Goal: Information Seeking & Learning: Learn about a topic

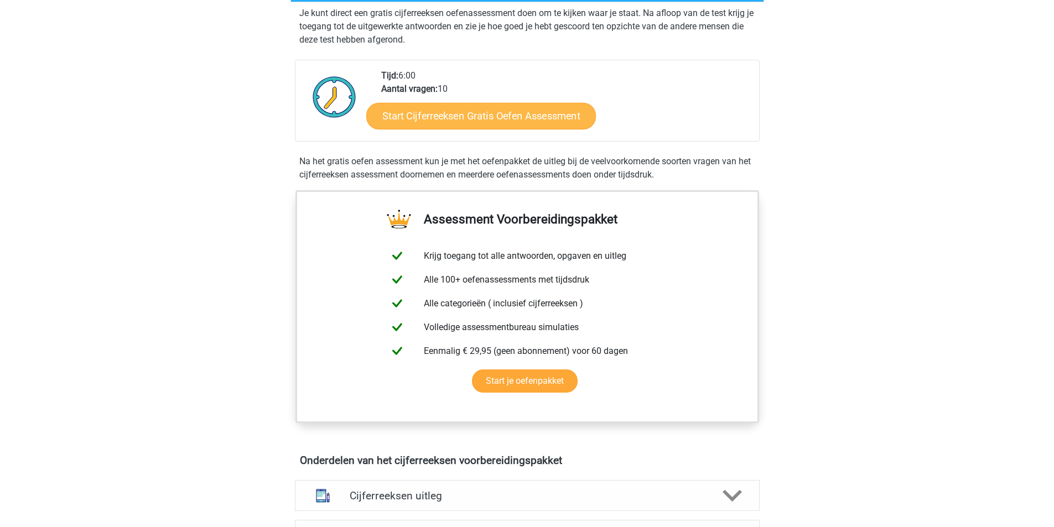
scroll to position [221, 0]
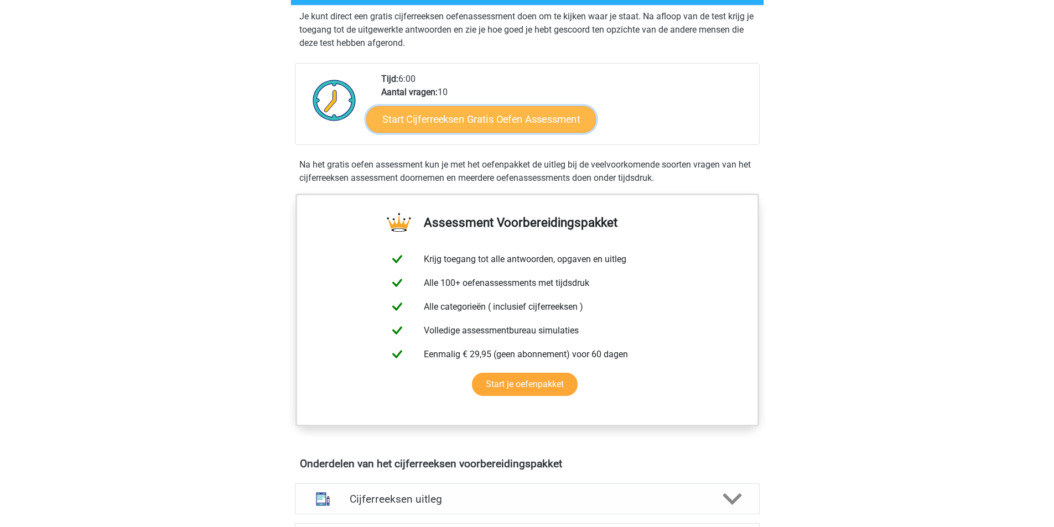
click at [481, 128] on link "Start Cijferreeksen Gratis Oefen Assessment" at bounding box center [481, 119] width 230 height 27
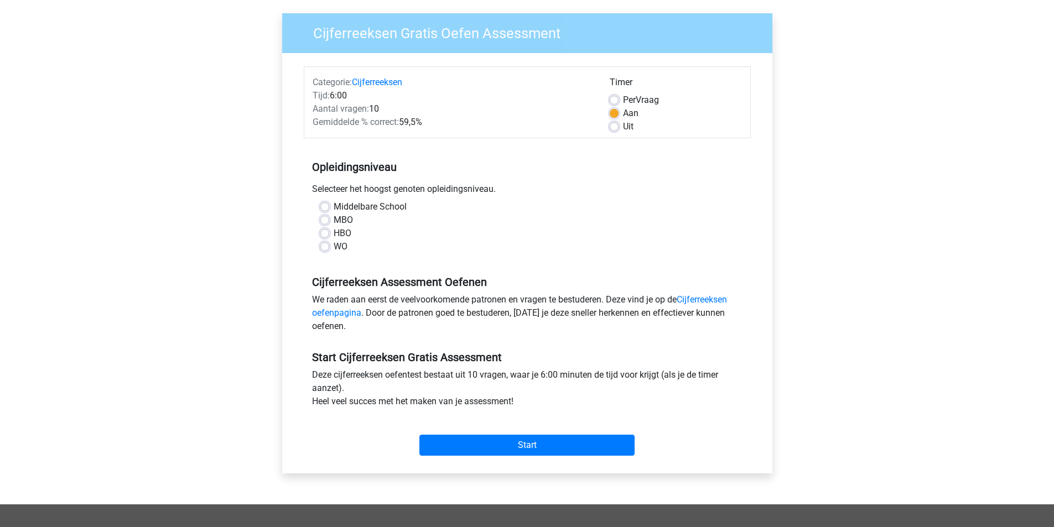
scroll to position [111, 0]
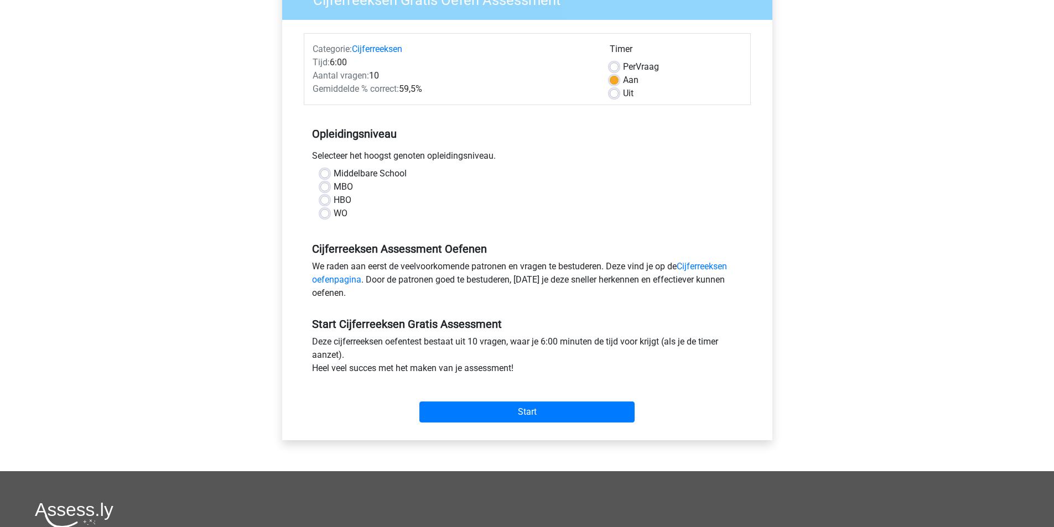
click at [330, 187] on div "MBO" at bounding box center [527, 186] width 414 height 13
click at [334, 187] on label "MBO" at bounding box center [343, 186] width 19 height 13
click at [326, 187] on input "MBO" at bounding box center [324, 185] width 9 height 11
radio input "true"
click at [551, 406] on input "Start" at bounding box center [526, 412] width 215 height 21
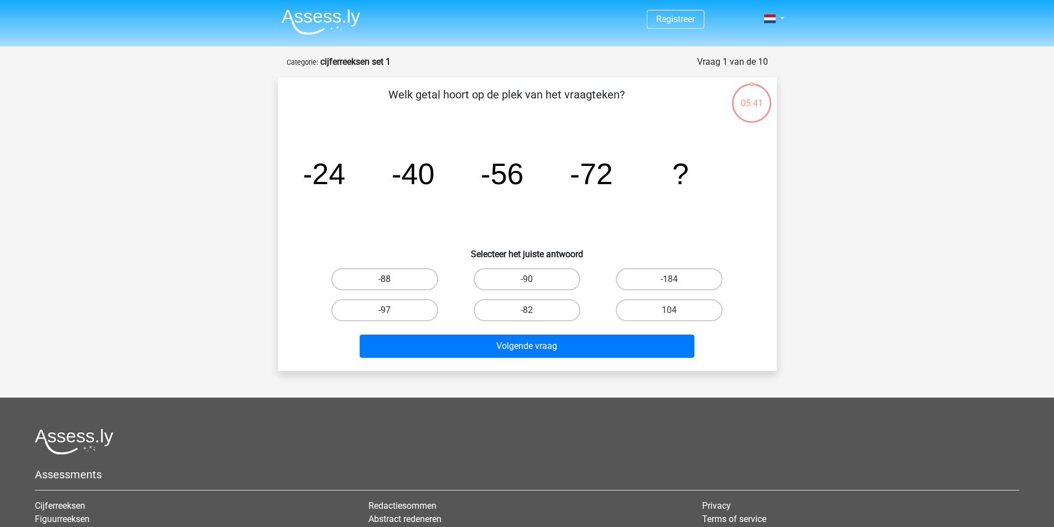
click at [364, 282] on label "-88" at bounding box center [384, 279] width 107 height 22
click at [385, 282] on input "-88" at bounding box center [388, 282] width 7 height 7
radio input "true"
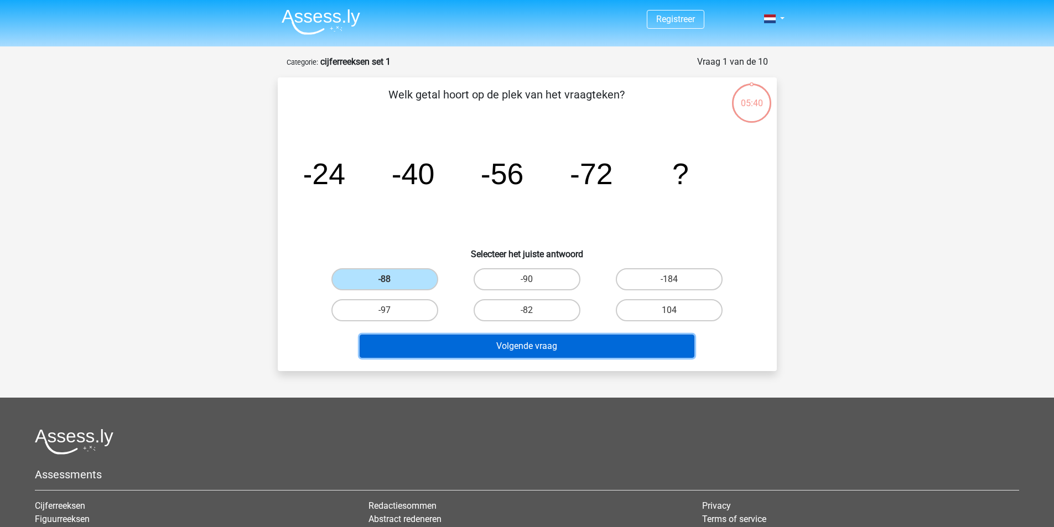
click at [523, 351] on button "Volgende vraag" at bounding box center [527, 346] width 335 height 23
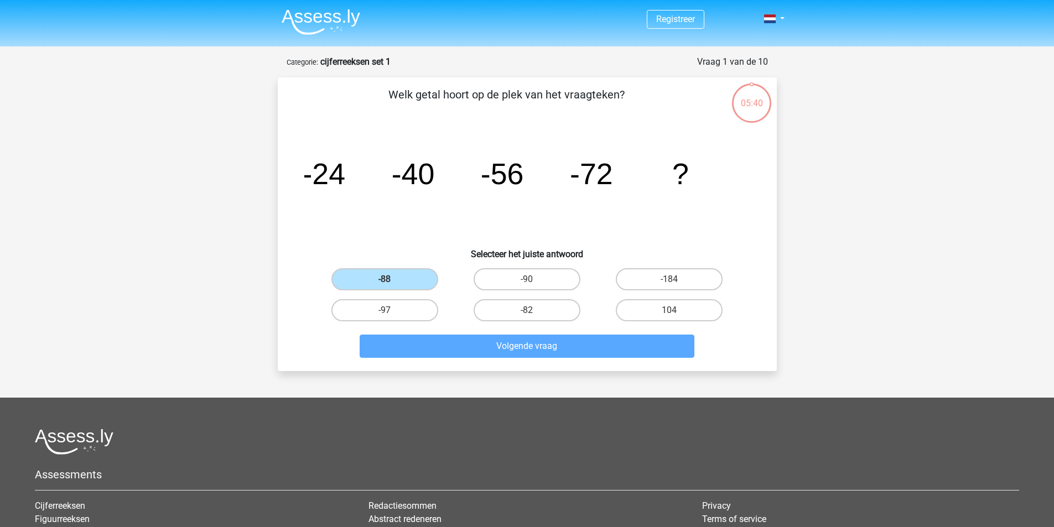
scroll to position [55, 0]
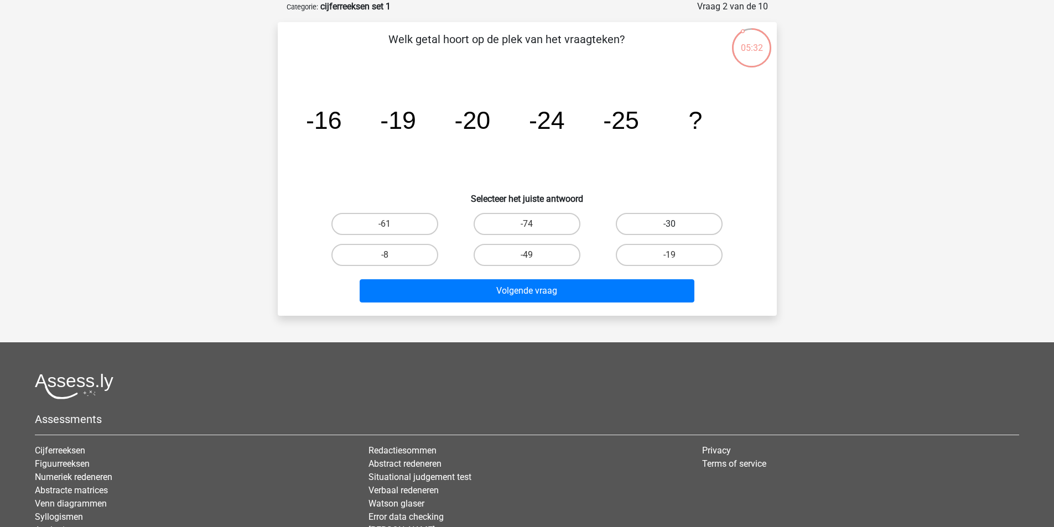
click at [677, 225] on label "-30" at bounding box center [669, 224] width 107 height 22
click at [677, 225] on input "-30" at bounding box center [673, 227] width 7 height 7
radio input "true"
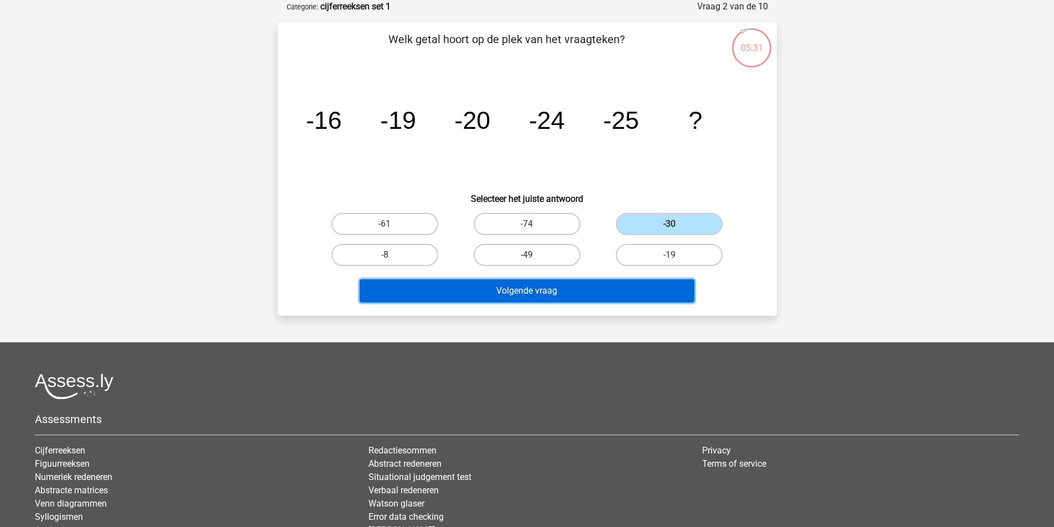
click at [553, 294] on button "Volgende vraag" at bounding box center [527, 290] width 335 height 23
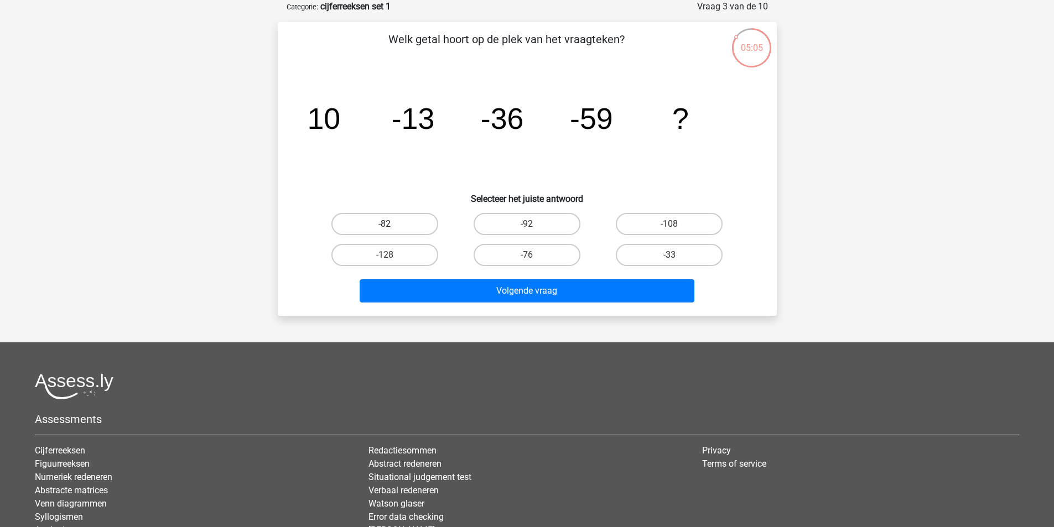
click at [413, 227] on label "-82" at bounding box center [384, 224] width 107 height 22
click at [392, 227] on input "-82" at bounding box center [388, 227] width 7 height 7
radio input "true"
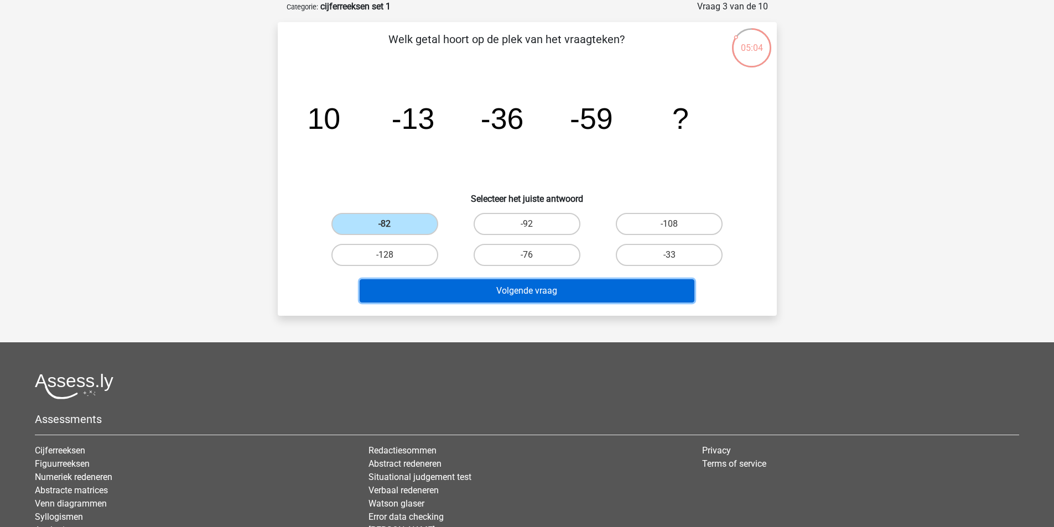
click at [504, 291] on button "Volgende vraag" at bounding box center [527, 290] width 335 height 23
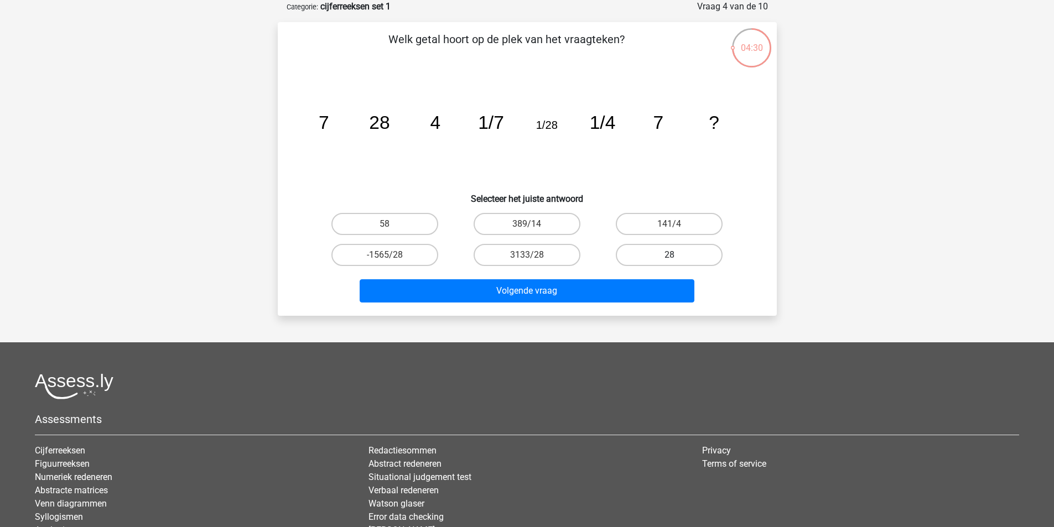
click at [703, 258] on label "28" at bounding box center [669, 255] width 107 height 22
click at [677, 258] on input "28" at bounding box center [673, 258] width 7 height 7
radio input "true"
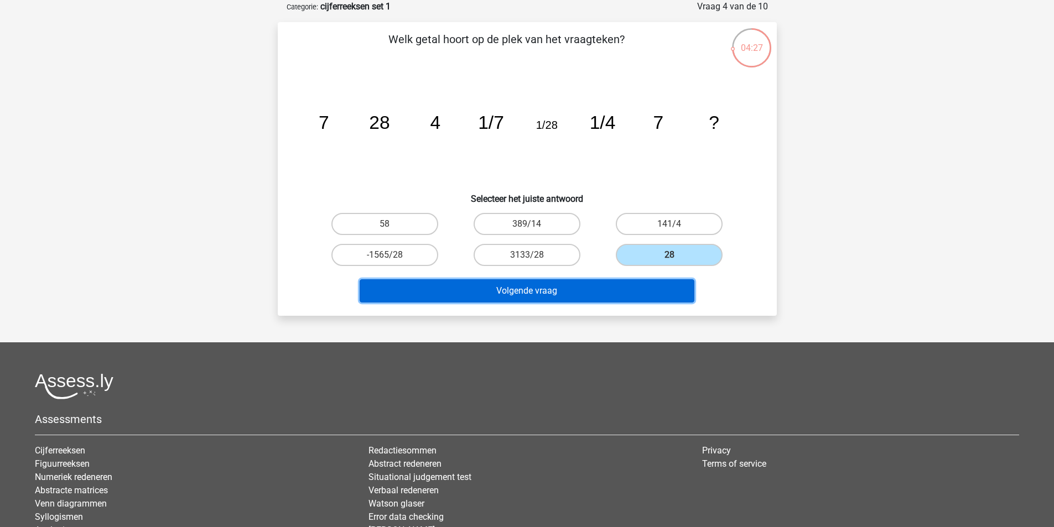
click at [604, 291] on button "Volgende vraag" at bounding box center [527, 290] width 335 height 23
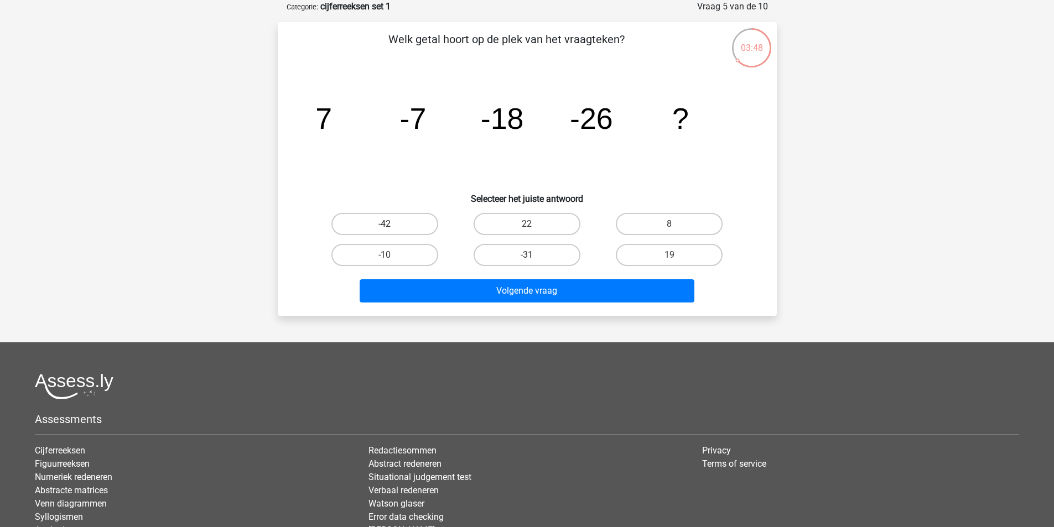
click at [362, 230] on label "-42" at bounding box center [384, 224] width 107 height 22
click at [385, 230] on input "-42" at bounding box center [388, 227] width 7 height 7
radio input "true"
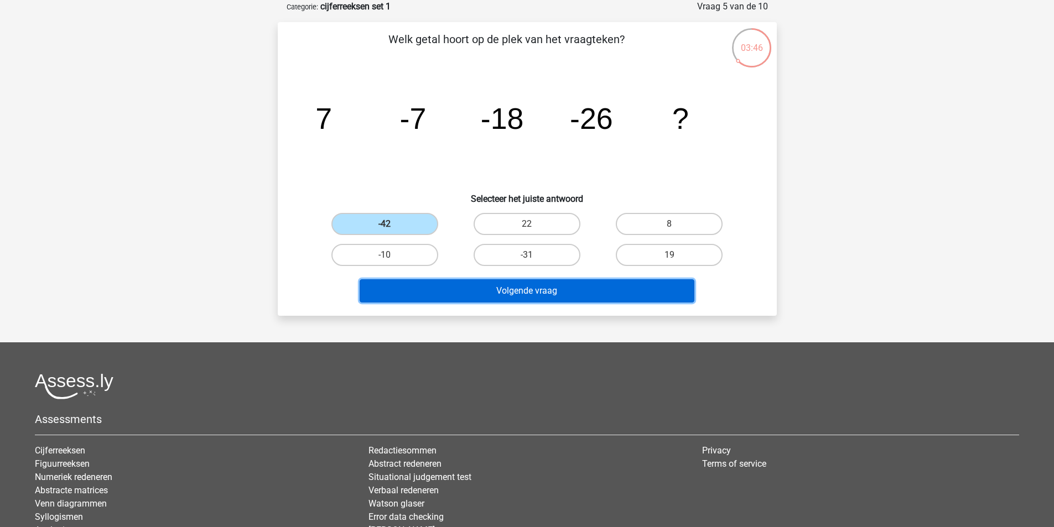
click at [520, 302] on button "Volgende vraag" at bounding box center [527, 290] width 335 height 23
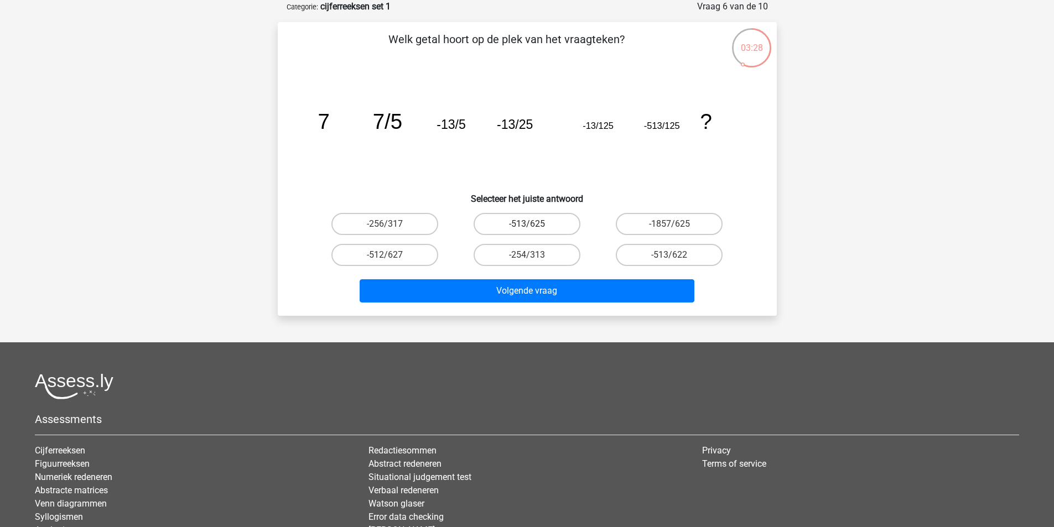
click at [547, 219] on label "-513/625" at bounding box center [527, 224] width 107 height 22
click at [534, 224] on input "-513/625" at bounding box center [530, 227] width 7 height 7
radio input "true"
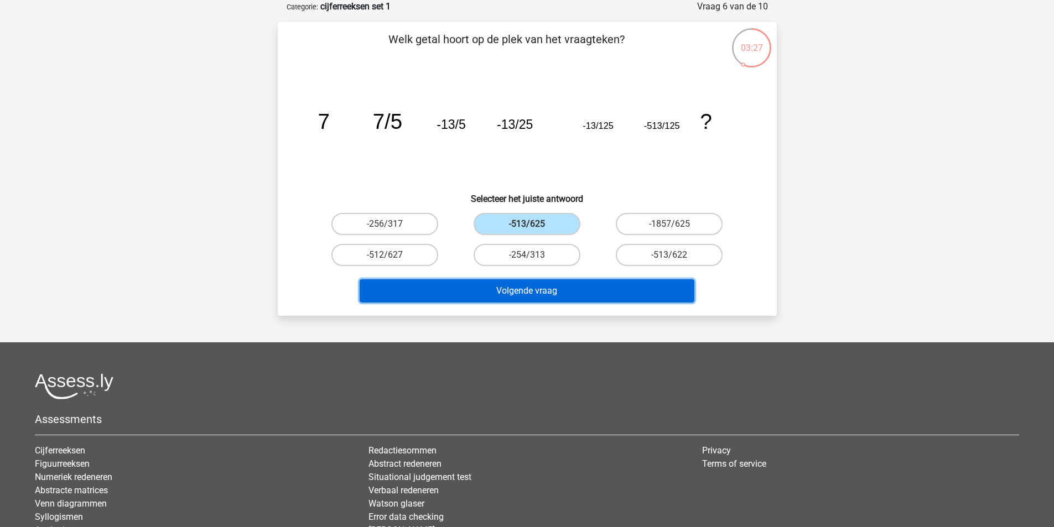
click at [527, 295] on button "Volgende vraag" at bounding box center [527, 290] width 335 height 23
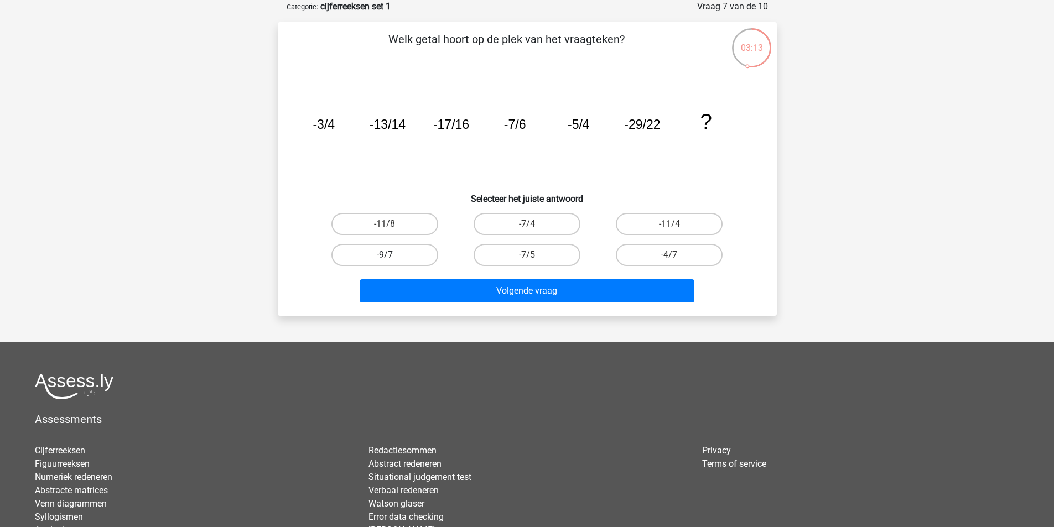
click at [374, 253] on label "-9/7" at bounding box center [384, 255] width 107 height 22
click at [385, 255] on input "-9/7" at bounding box center [388, 258] width 7 height 7
radio input "true"
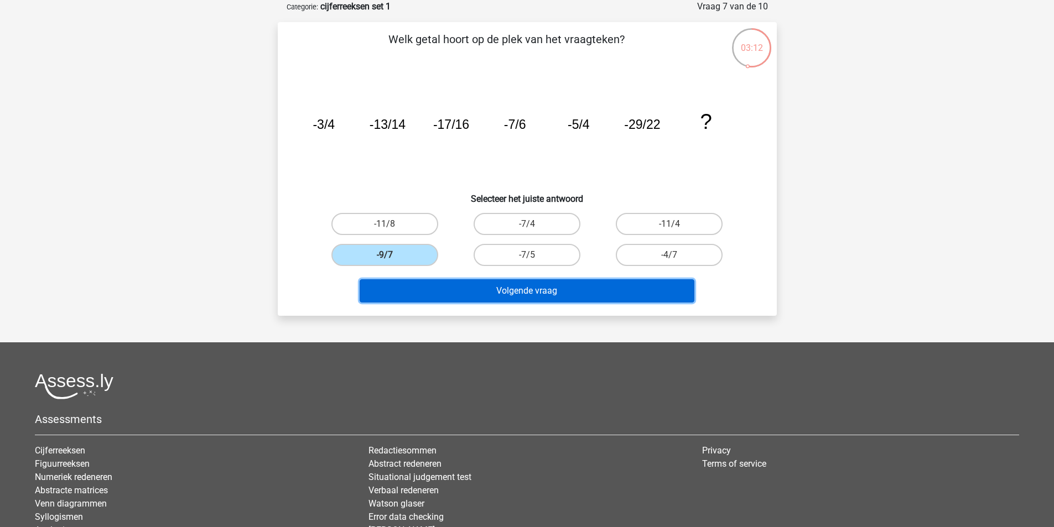
click at [439, 284] on button "Volgende vraag" at bounding box center [527, 290] width 335 height 23
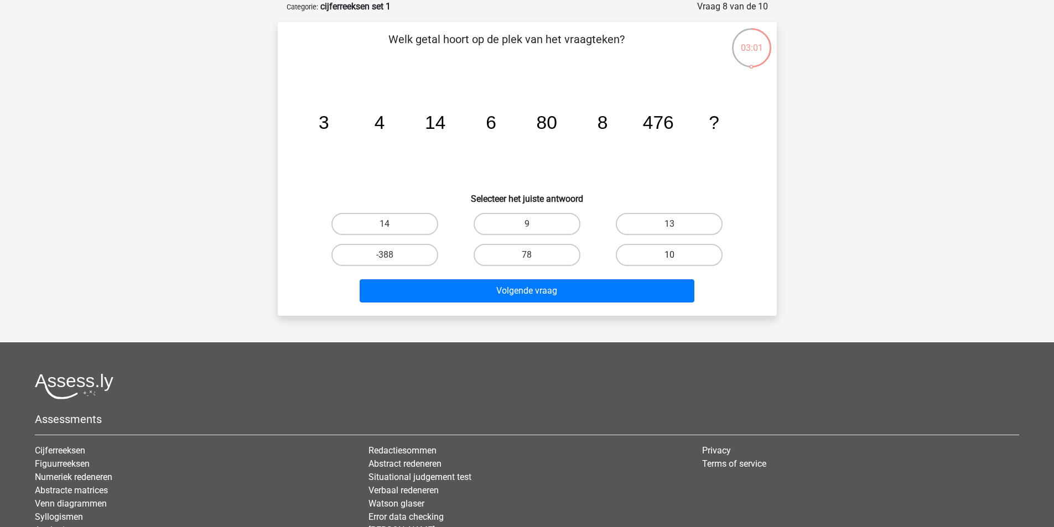
click at [707, 258] on label "10" at bounding box center [669, 255] width 107 height 22
click at [677, 258] on input "10" at bounding box center [673, 258] width 7 height 7
radio input "true"
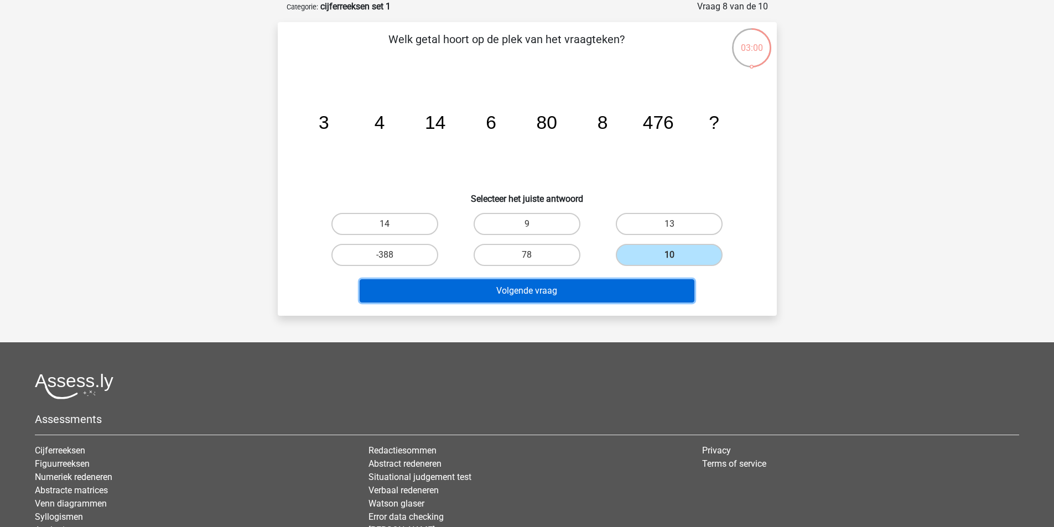
click at [551, 289] on button "Volgende vraag" at bounding box center [527, 290] width 335 height 23
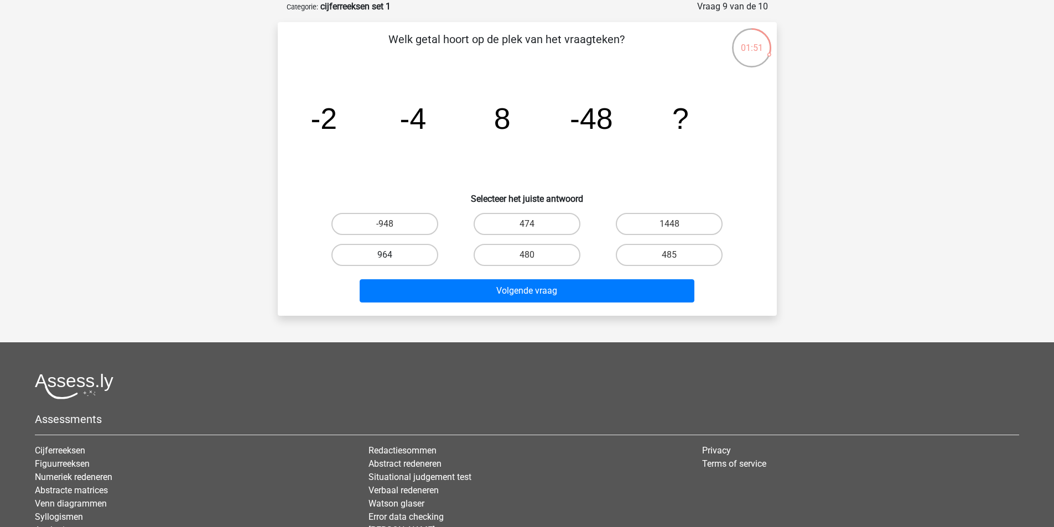
click at [394, 247] on label "964" at bounding box center [384, 255] width 107 height 22
click at [392, 255] on input "964" at bounding box center [388, 258] width 7 height 7
radio input "true"
click at [367, 224] on label "-948" at bounding box center [384, 224] width 107 height 22
click at [385, 224] on input "-948" at bounding box center [388, 227] width 7 height 7
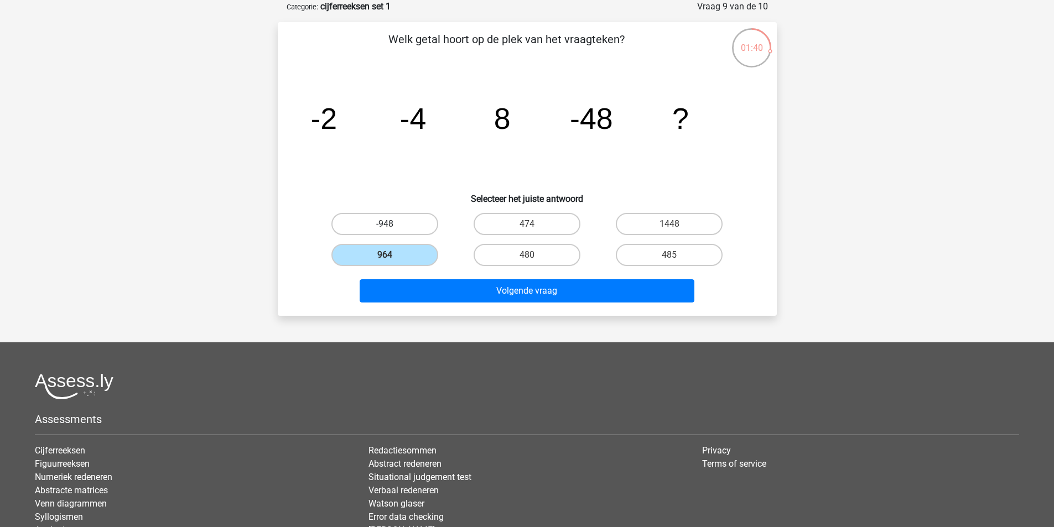
radio input "true"
click at [395, 259] on label "964" at bounding box center [384, 255] width 107 height 22
click at [392, 259] on input "964" at bounding box center [388, 258] width 7 height 7
radio input "true"
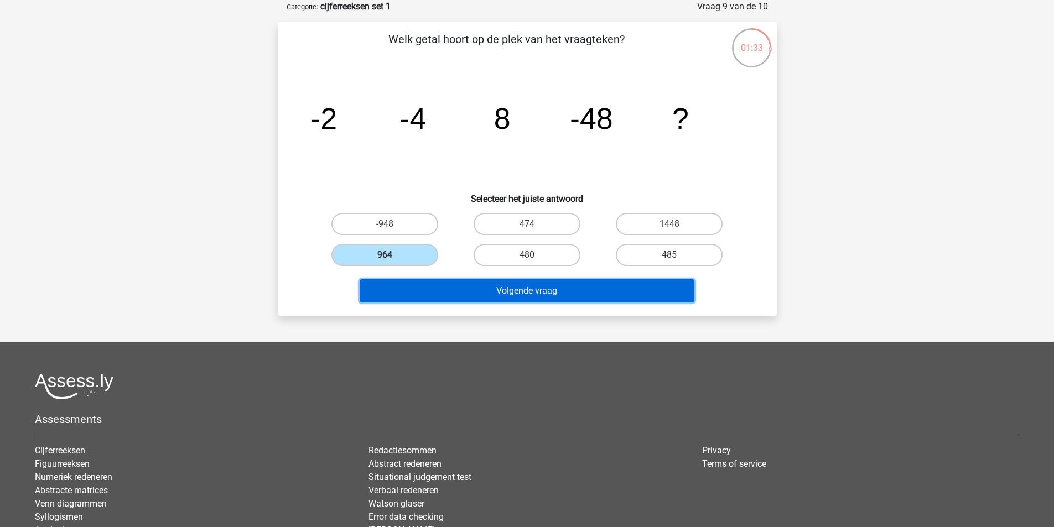
click at [429, 292] on button "Volgende vraag" at bounding box center [527, 290] width 335 height 23
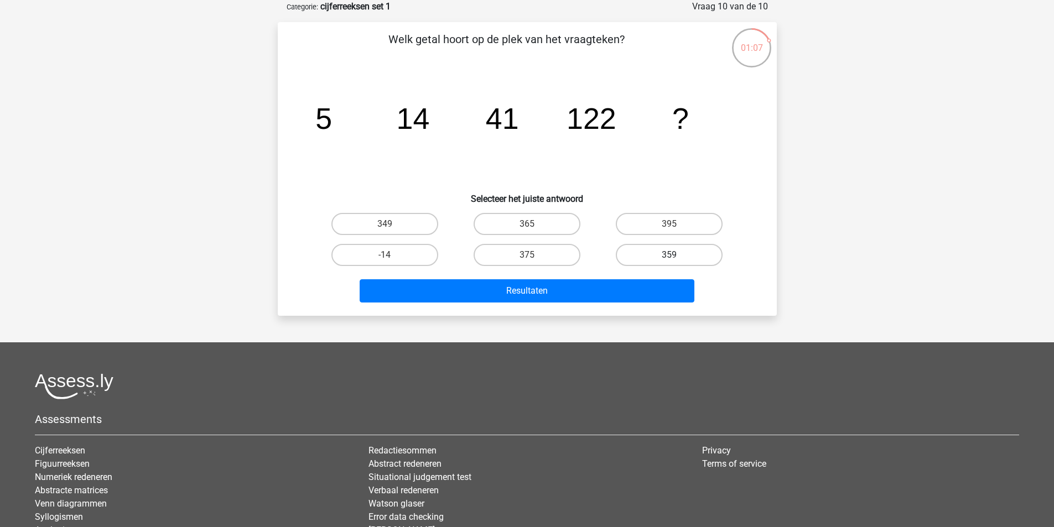
click at [684, 262] on label "359" at bounding box center [669, 255] width 107 height 22
click at [677, 262] on input "359" at bounding box center [673, 258] width 7 height 7
radio input "true"
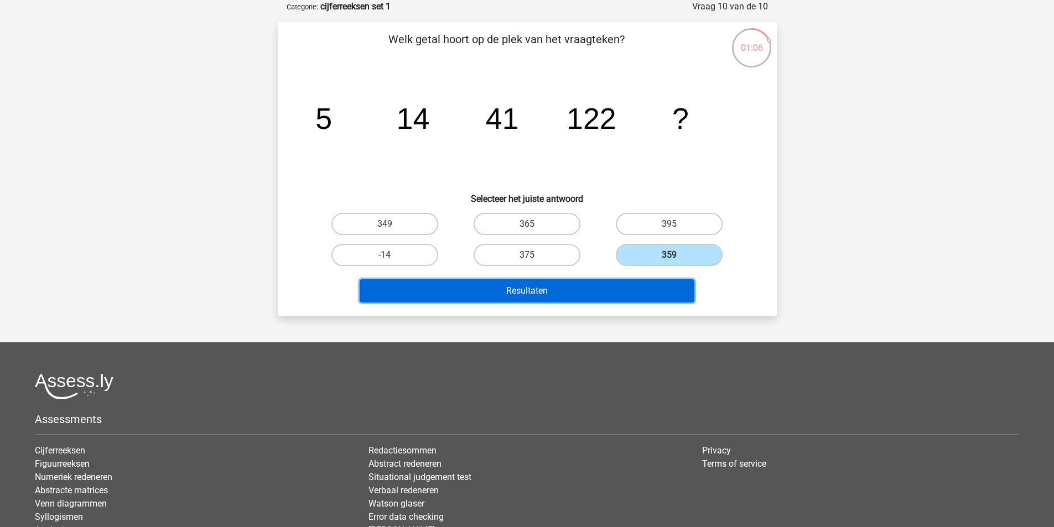
click at [574, 293] on button "Resultaten" at bounding box center [527, 290] width 335 height 23
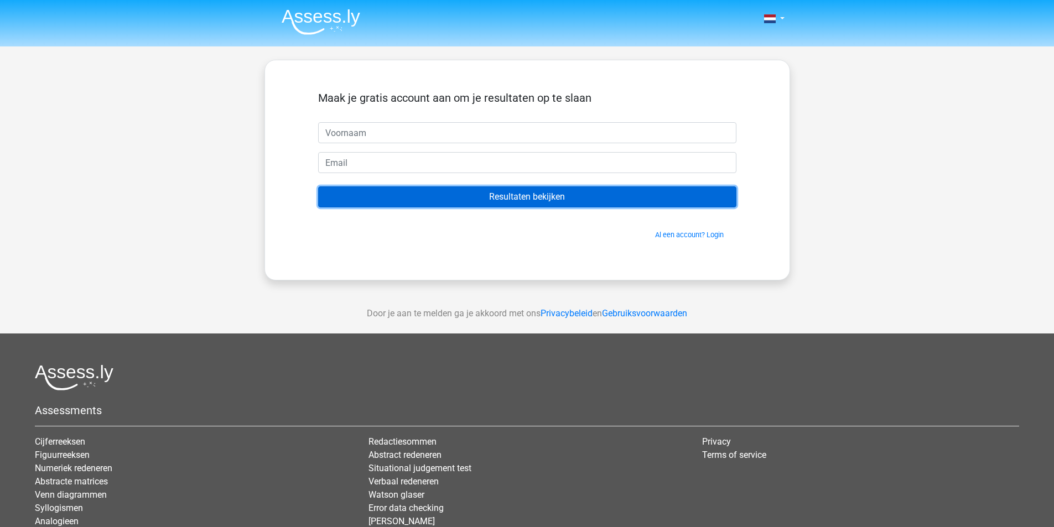
click at [507, 191] on input "Resultaten bekijken" at bounding box center [527, 196] width 418 height 21
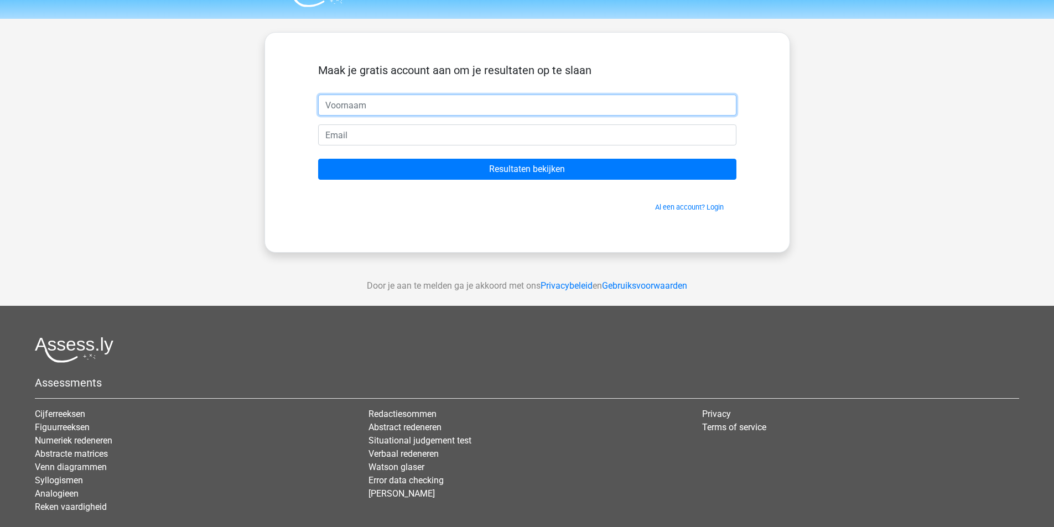
scroll to position [55, 0]
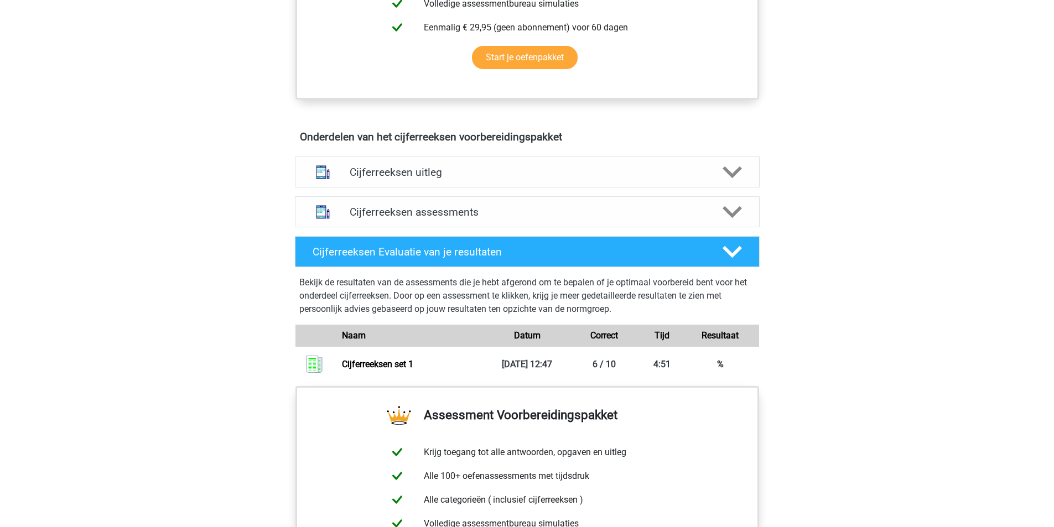
scroll to position [553, 0]
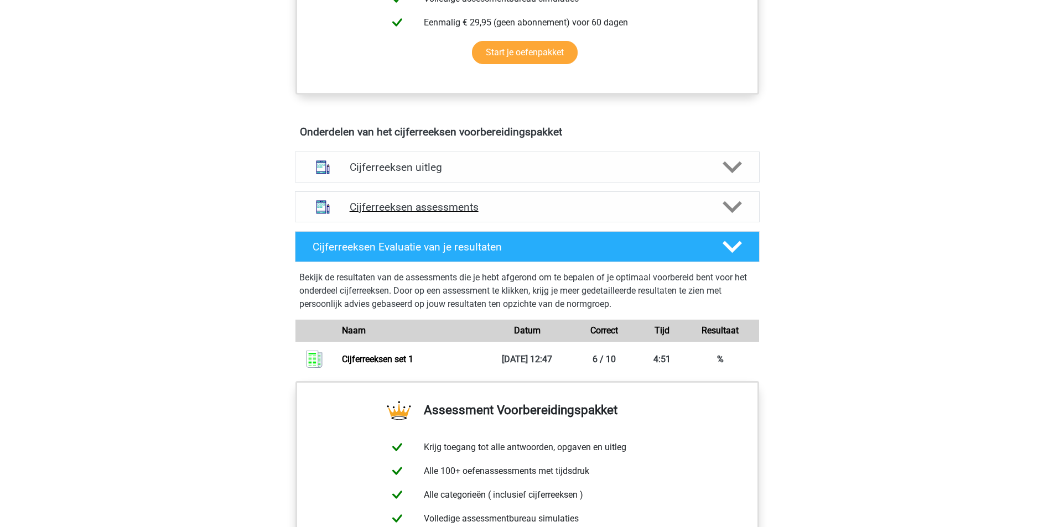
click at [456, 214] on h4 "Cijferreeksen assessments" at bounding box center [527, 207] width 355 height 13
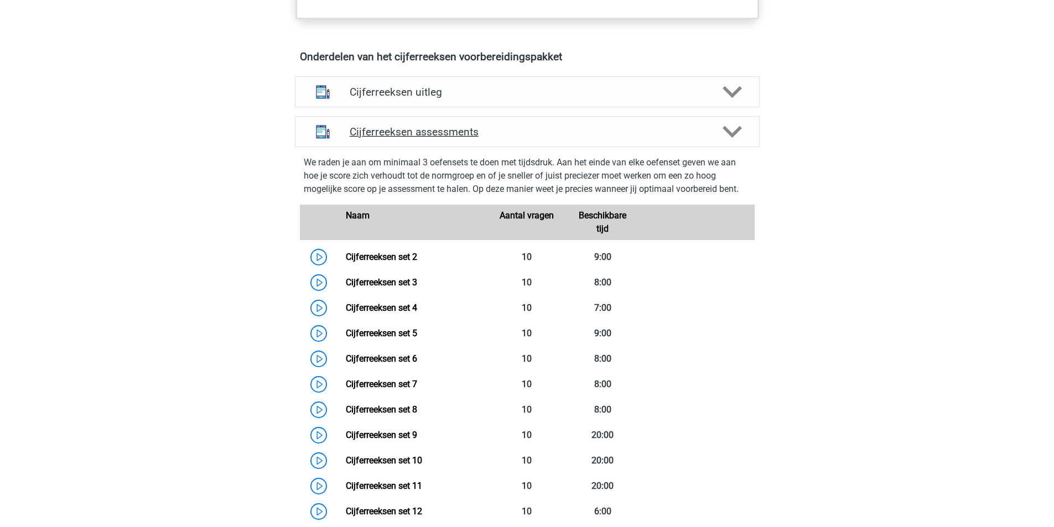
scroll to position [719, 0]
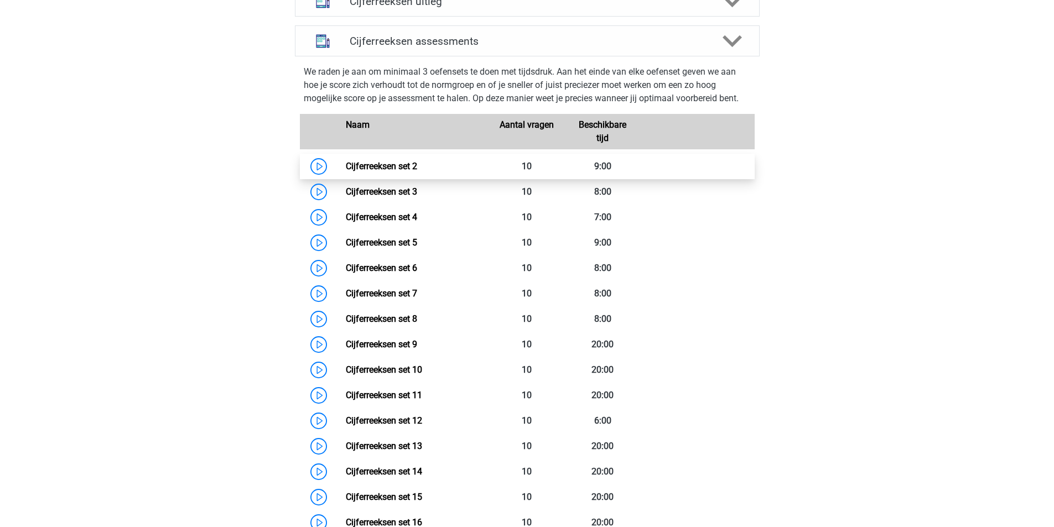
click at [346, 172] on link "Cijferreeksen set 2" at bounding box center [381, 166] width 71 height 11
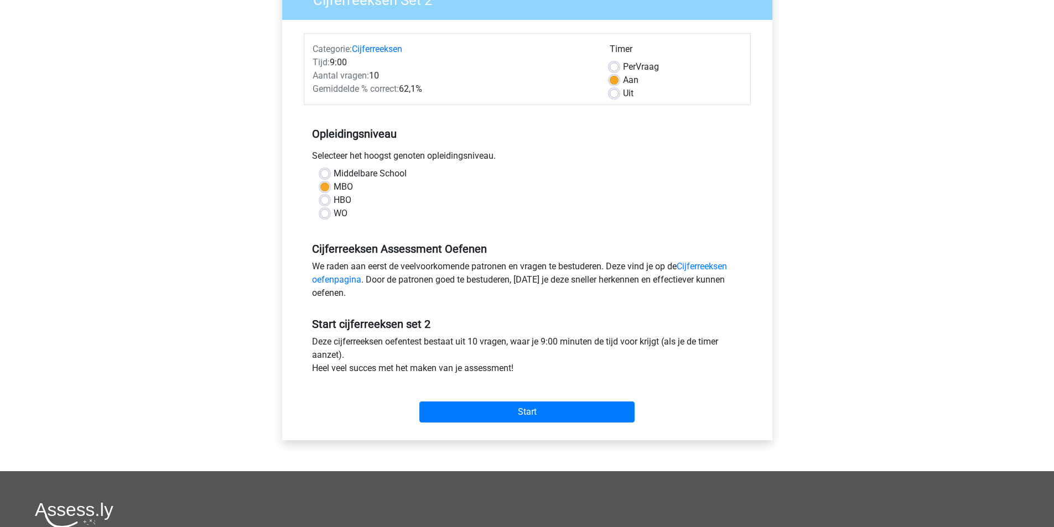
scroll to position [166, 0]
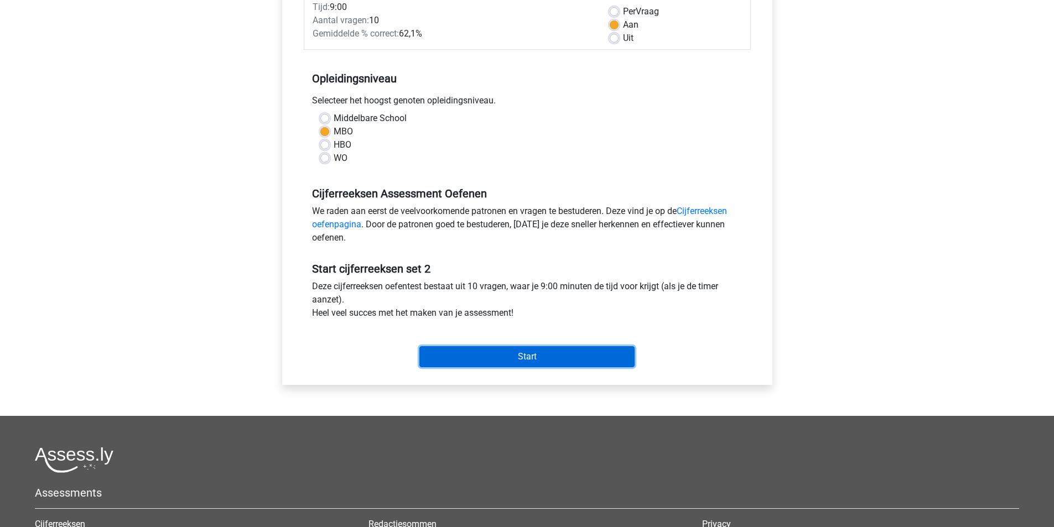
click at [456, 353] on input "Start" at bounding box center [526, 356] width 215 height 21
